Goal: Task Accomplishment & Management: Use online tool/utility

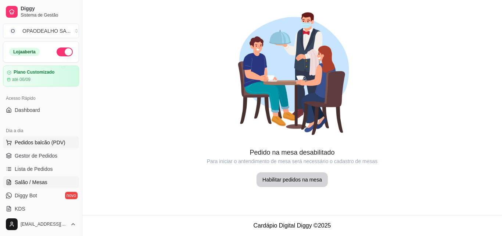
click at [41, 145] on span "Pedidos balcão (PDV)" at bounding box center [40, 142] width 51 height 7
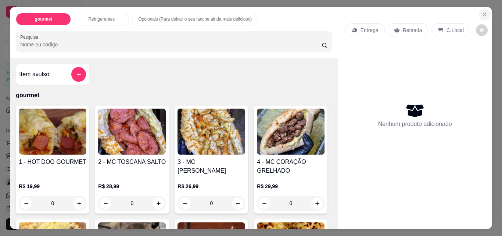
click at [481, 8] on button "Close" at bounding box center [485, 14] width 12 height 12
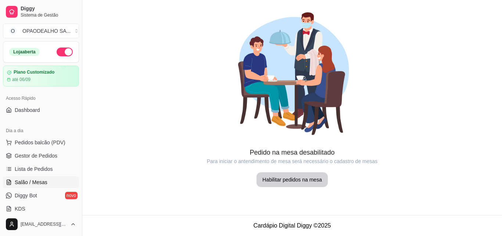
drag, startPoint x: 502, startPoint y: 55, endPoint x: 338, endPoint y: -15, distance: 178.1
click at [338, 0] on html "Diggy Sistema de Gestão O OPAODEALHO SA ... Loja aberta Plano Customizado até 0…" at bounding box center [251, 118] width 502 height 236
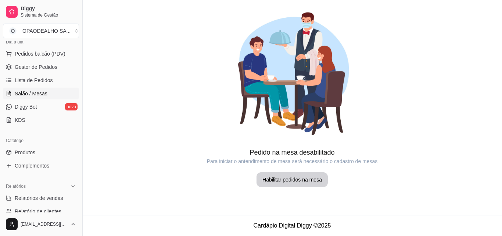
scroll to position [82, 0]
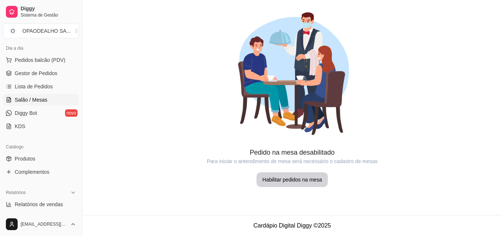
click at [25, 98] on span "Salão / Mesas" at bounding box center [31, 99] width 33 height 7
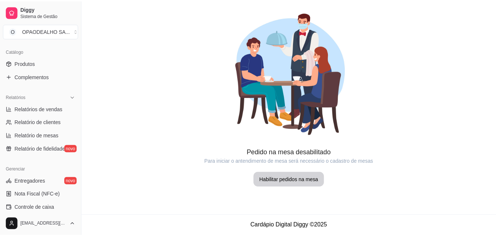
scroll to position [160, 0]
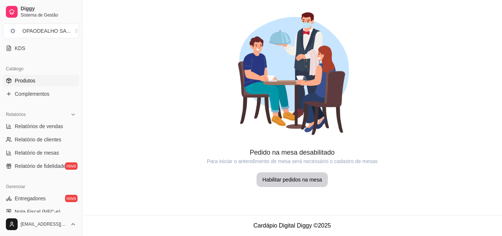
click at [53, 80] on link "Produtos" at bounding box center [41, 81] width 76 height 12
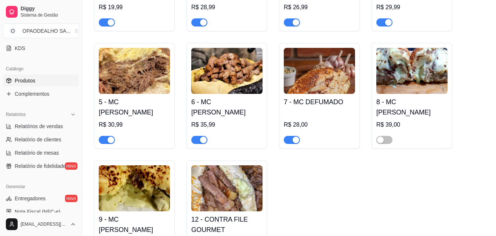
scroll to position [170, 0]
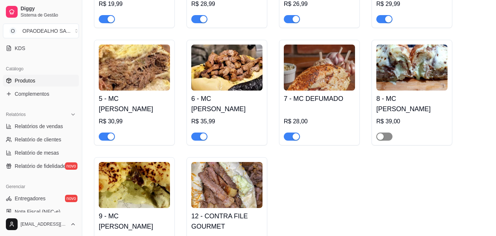
click at [392, 136] on span "button" at bounding box center [385, 136] width 16 height 8
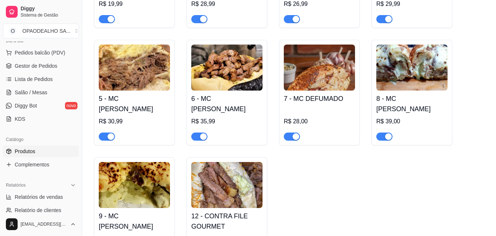
scroll to position [87, 0]
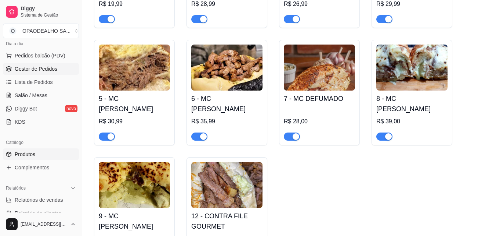
click at [51, 63] on link "Gestor de Pedidos" at bounding box center [41, 69] width 76 height 12
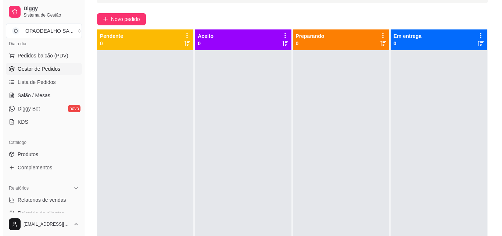
scroll to position [55, 0]
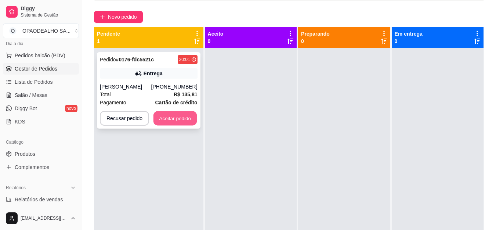
click at [178, 118] on button "Aceitar pedido" at bounding box center [175, 118] width 43 height 14
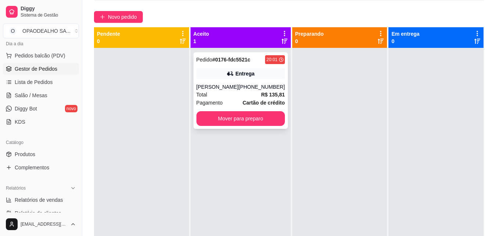
click at [225, 97] on div "Total R$ 135,81" at bounding box center [241, 94] width 89 height 8
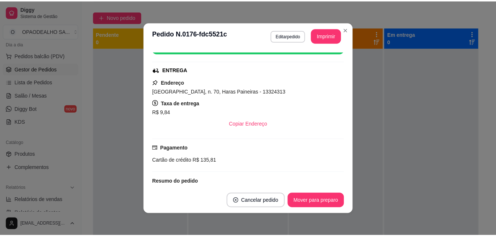
scroll to position [104, 0]
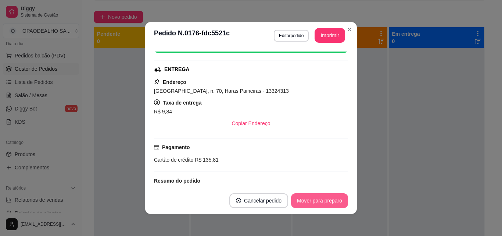
click at [318, 204] on button "Mover para preparo" at bounding box center [319, 200] width 57 height 15
